Goal: Find specific page/section: Find specific page/section

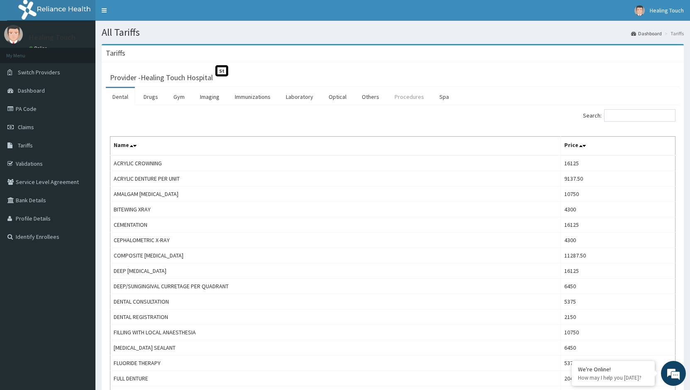
click at [408, 102] on link "Procedures" at bounding box center [409, 96] width 43 height 17
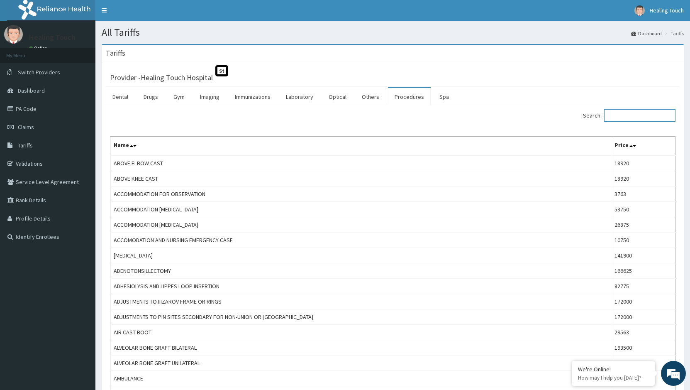
click at [621, 116] on input "Search:" at bounding box center [640, 115] width 71 height 12
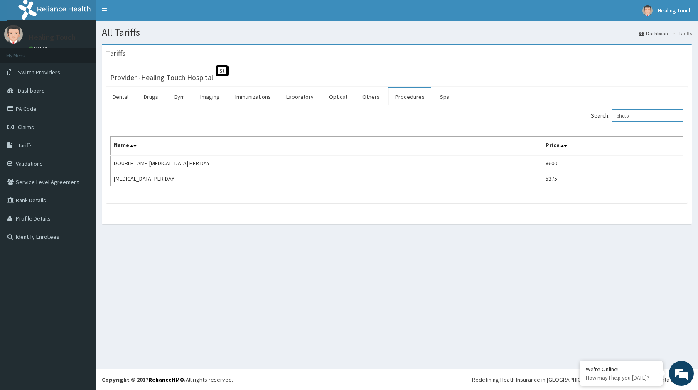
type input "photo"
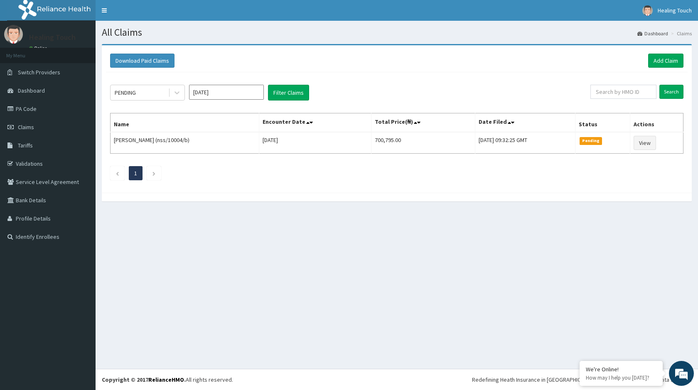
click at [44, 101] on link "PA Code" at bounding box center [47, 109] width 95 height 18
